Goal: Information Seeking & Learning: Learn about a topic

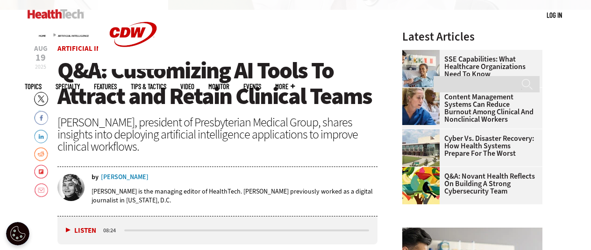
scroll to position [280, 0]
